Goal: Find specific page/section: Find specific page/section

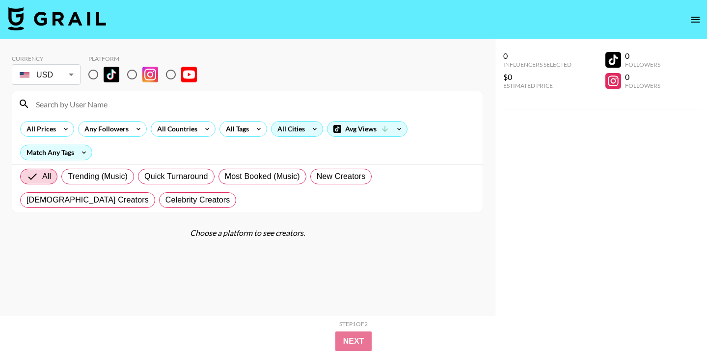
click at [296, 131] on div "All Cities" at bounding box center [288, 129] width 35 height 15
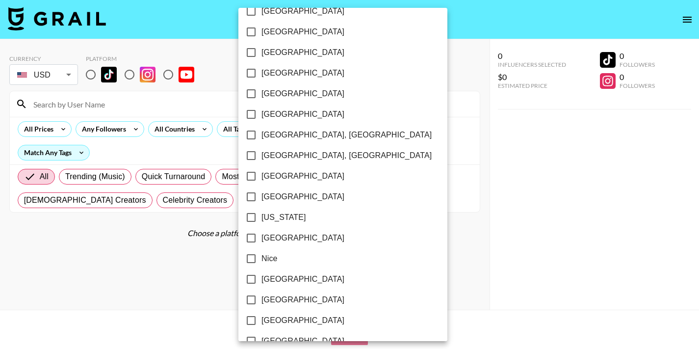
scroll to position [854, 0]
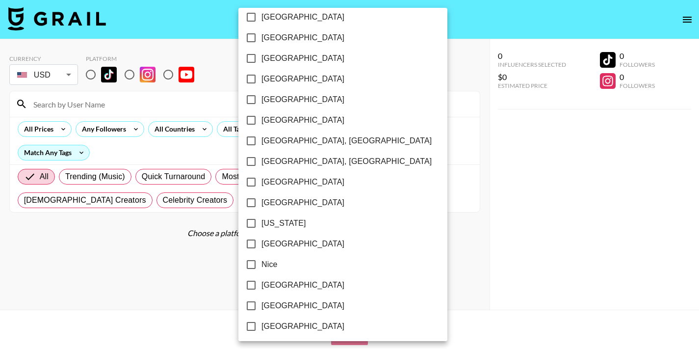
click at [272, 102] on span "[GEOGRAPHIC_DATA]" at bounding box center [303, 100] width 83 height 12
click at [262, 102] on input "[GEOGRAPHIC_DATA]" at bounding box center [251, 99] width 21 height 21
checkbox input "true"
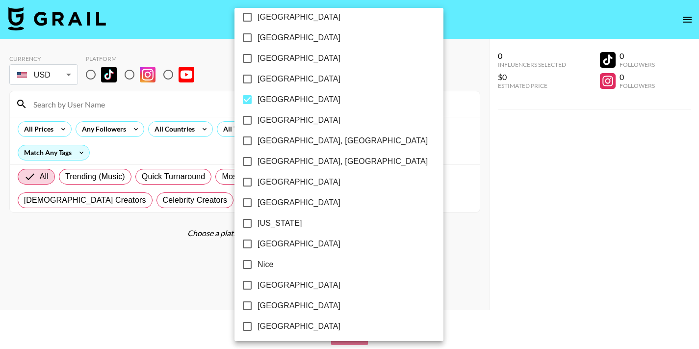
click at [488, 151] on div at bounding box center [349, 174] width 699 height 349
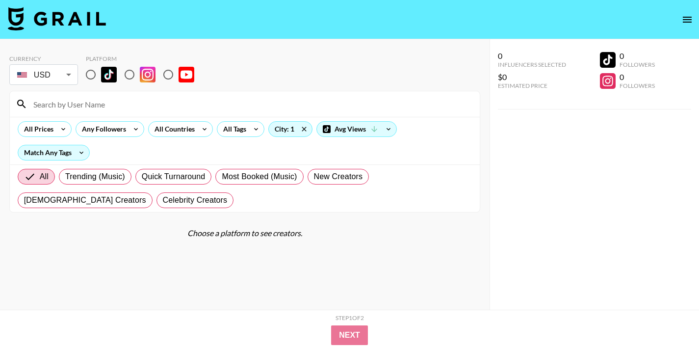
scroll to position [39, 0]
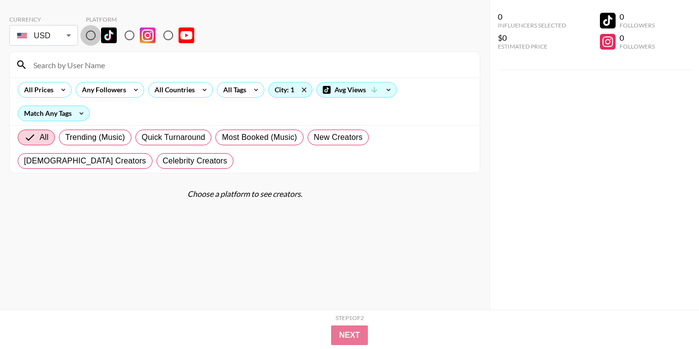
click at [91, 36] on input "radio" at bounding box center [90, 35] width 21 height 21
radio input "true"
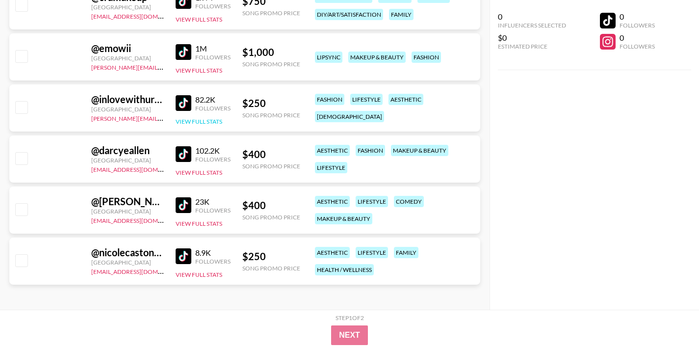
scroll to position [649, 0]
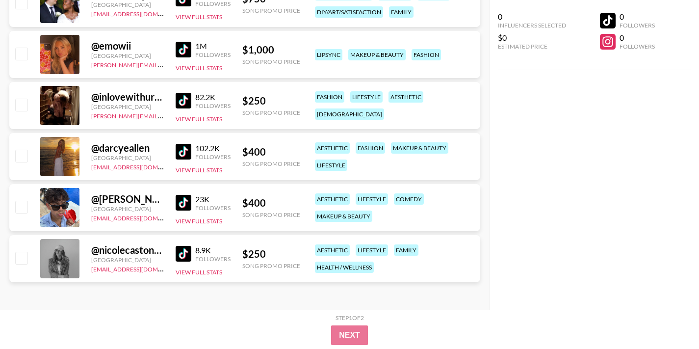
click at [184, 153] on img at bounding box center [184, 152] width 16 height 16
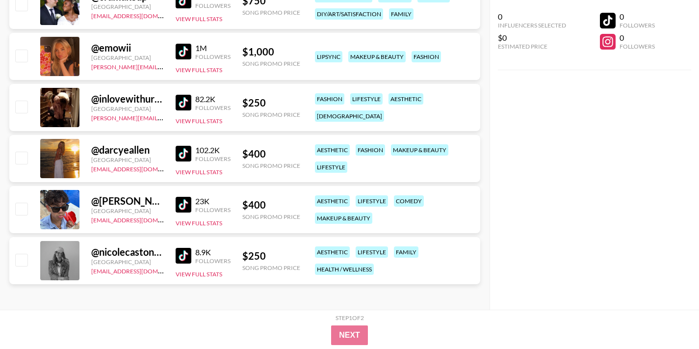
click at [176, 258] on img at bounding box center [184, 256] width 16 height 16
